Goal: Task Accomplishment & Management: Use online tool/utility

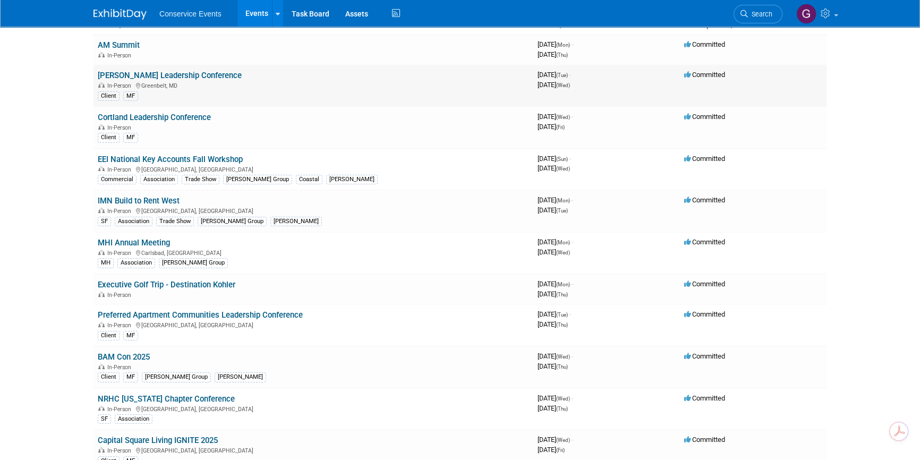
scroll to position [48, 0]
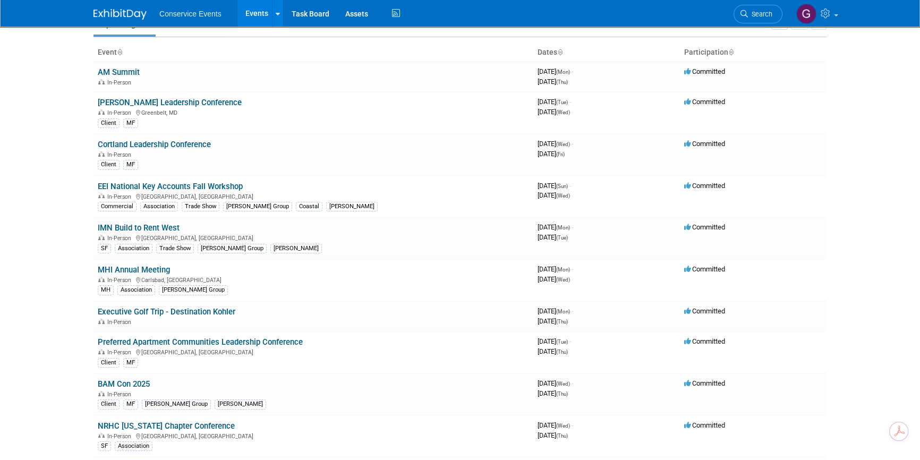
click at [196, 185] on link "EEI National Key Accounts Fall Workshop" at bounding box center [170, 187] width 145 height 10
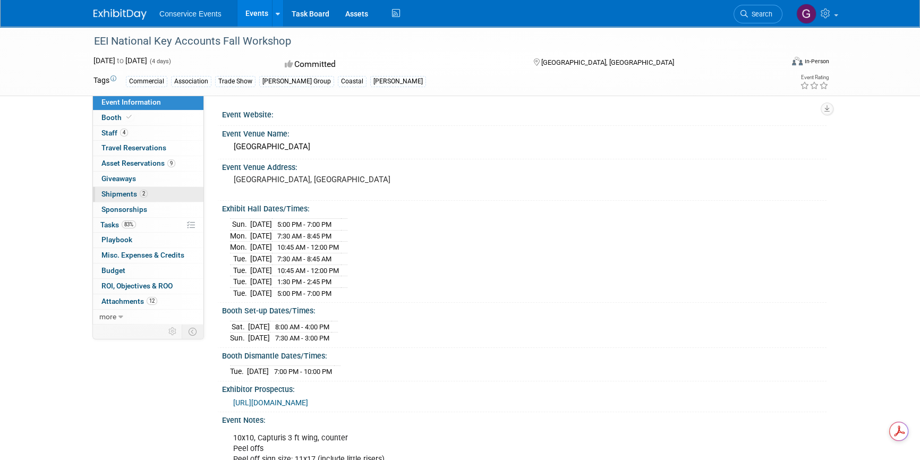
click at [101, 195] on span "Shipments 2" at bounding box center [124, 194] width 46 height 8
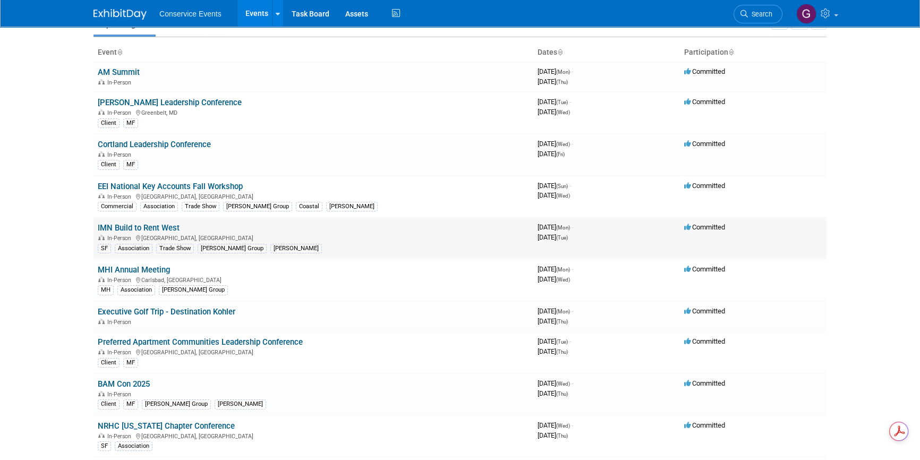
click at [159, 229] on link "IMN Build to Rent West" at bounding box center [139, 228] width 82 height 10
click at [146, 265] on link "MHI Annual Meeting" at bounding box center [134, 270] width 72 height 10
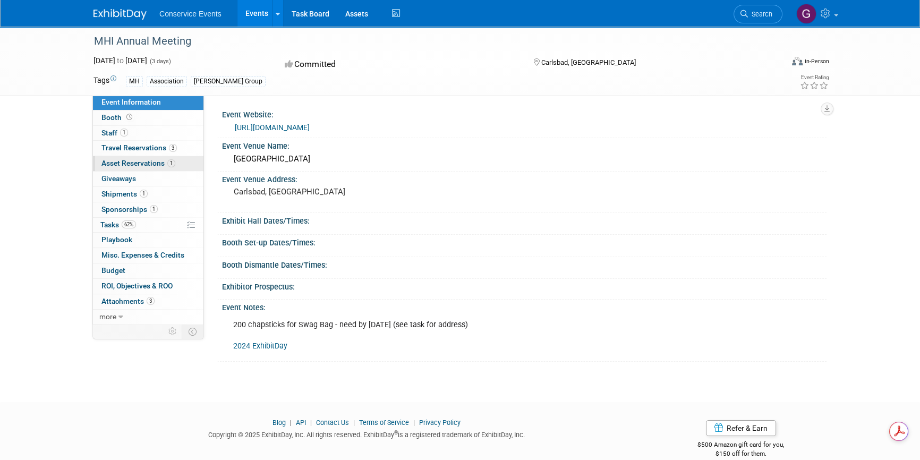
click at [139, 164] on span "Asset Reservations 1" at bounding box center [138, 163] width 74 height 8
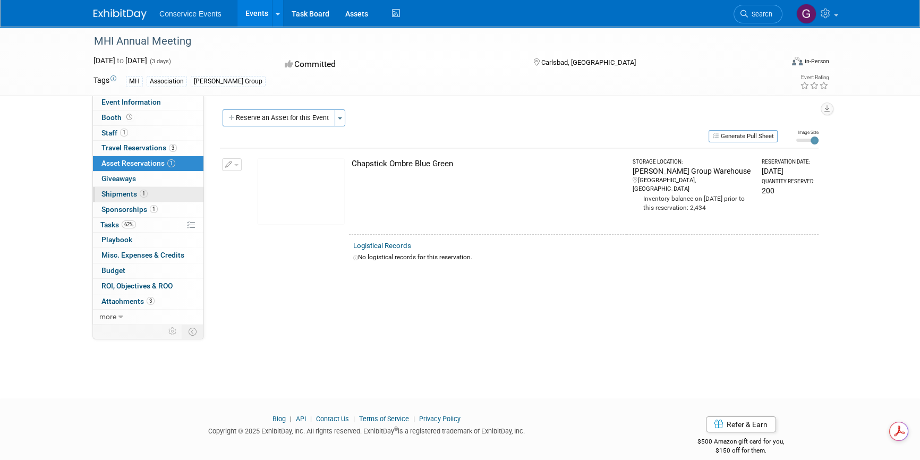
click at [115, 195] on span "Shipments 1" at bounding box center [124, 194] width 46 height 8
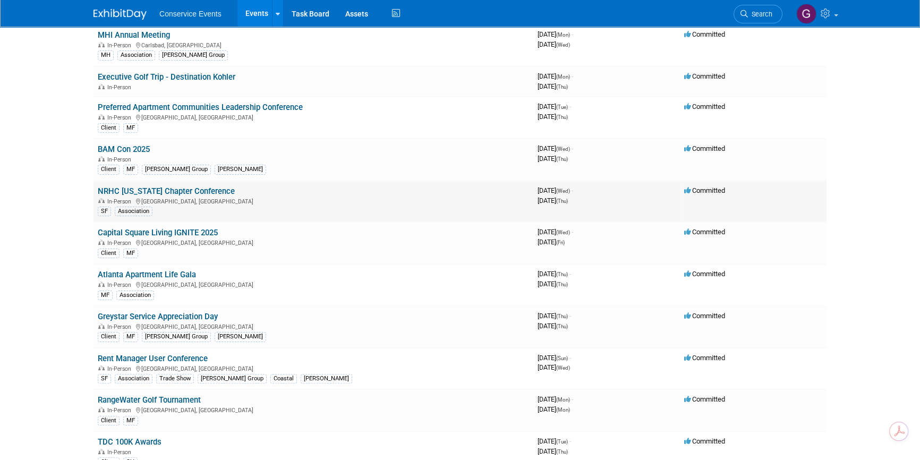
scroll to position [289, 0]
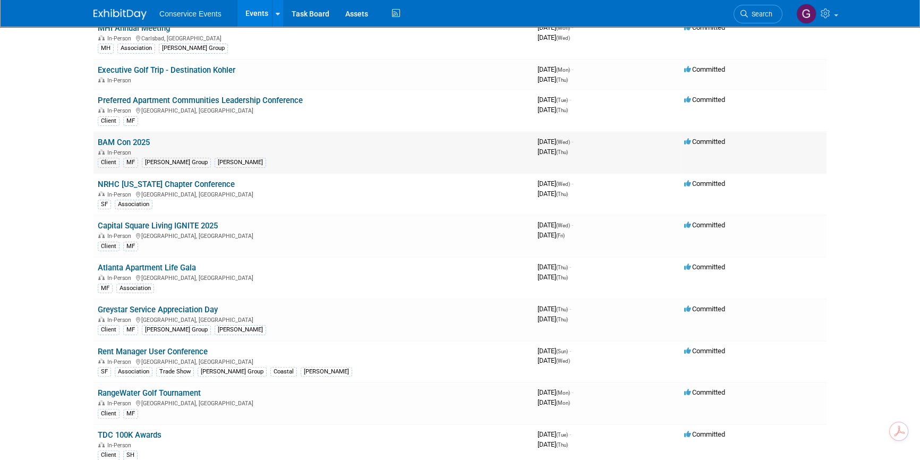
click at [112, 141] on link "BAM Con 2025" at bounding box center [124, 143] width 52 height 10
click at [180, 309] on link "Greystar Service Appreciation Day" at bounding box center [158, 310] width 120 height 10
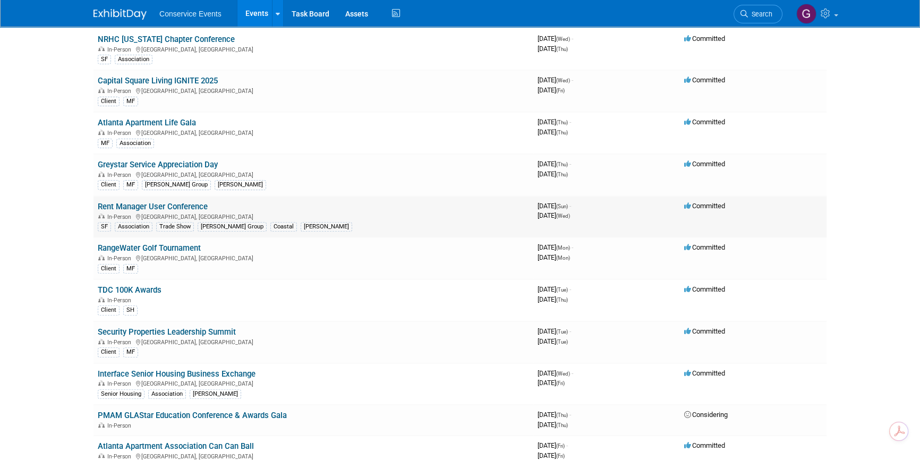
scroll to position [531, 0]
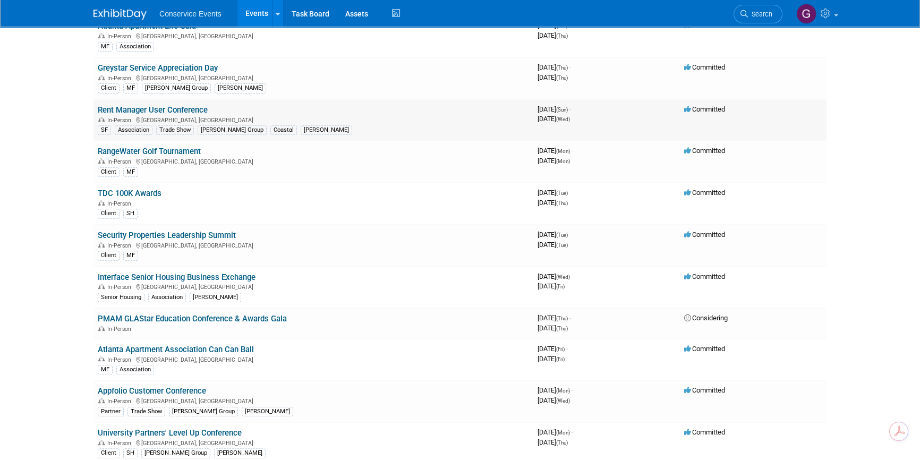
click at [163, 108] on link "Rent Manager User Conference" at bounding box center [153, 110] width 110 height 10
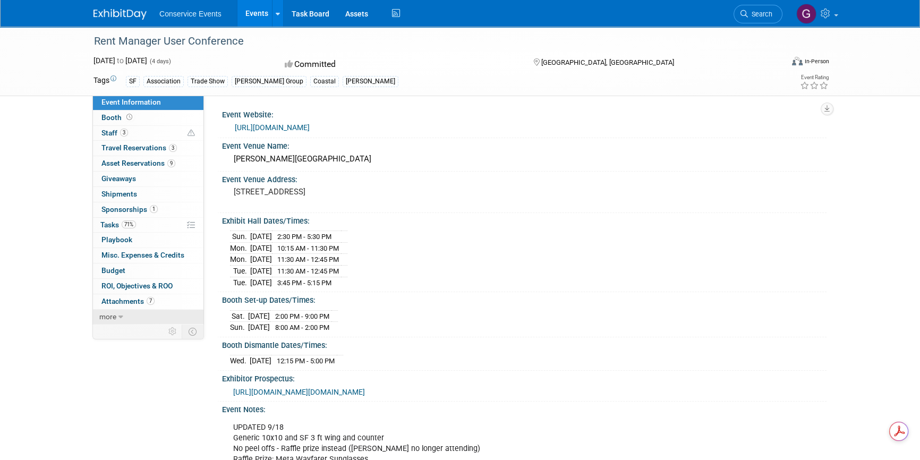
click at [118, 313] on icon at bounding box center [120, 316] width 5 height 7
click at [123, 331] on span "Event Binder (.pdf export)" at bounding box center [143, 331] width 85 height 8
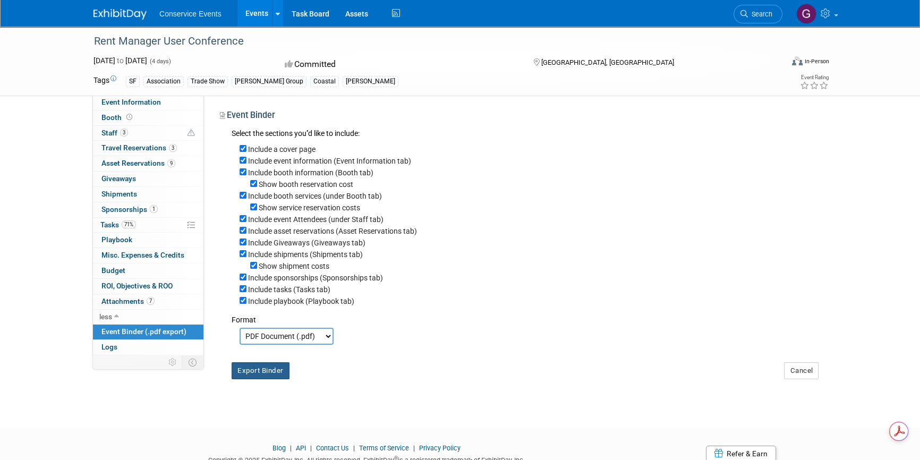
click at [267, 372] on button "Export Binder" at bounding box center [261, 370] width 58 height 17
click at [259, 11] on link "Events" at bounding box center [256, 13] width 39 height 27
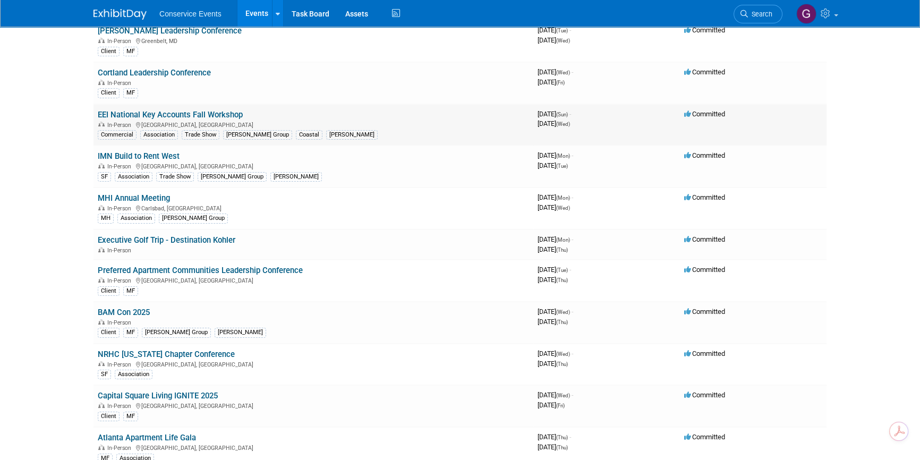
scroll to position [144, 0]
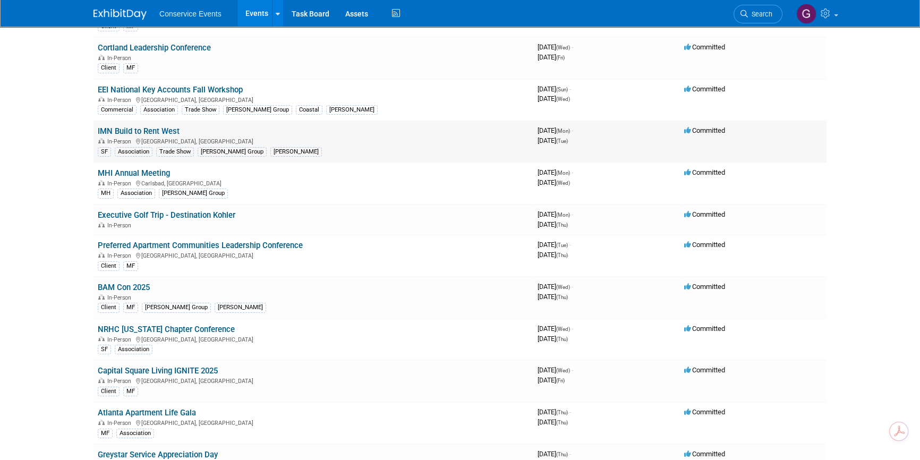
click at [160, 132] on link "IMN Build to Rent West" at bounding box center [139, 131] width 82 height 10
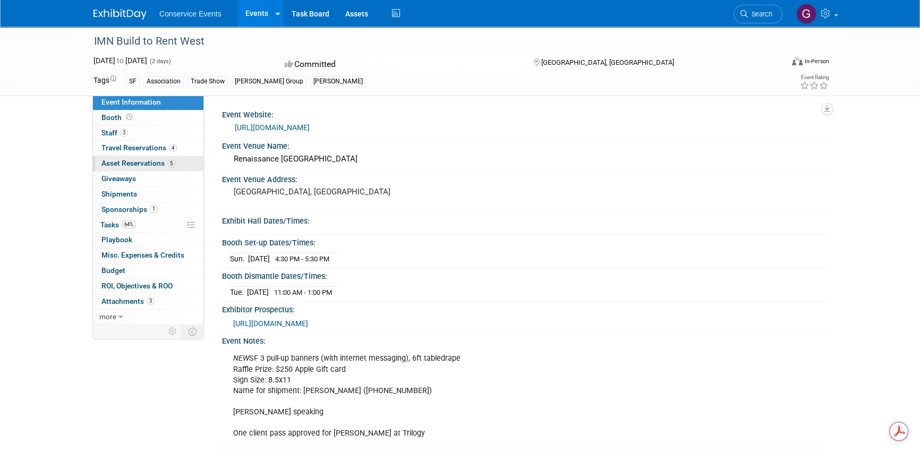
click at [127, 161] on span "Asset Reservations 5" at bounding box center [138, 163] width 74 height 8
